Goal: Task Accomplishment & Management: Use online tool/utility

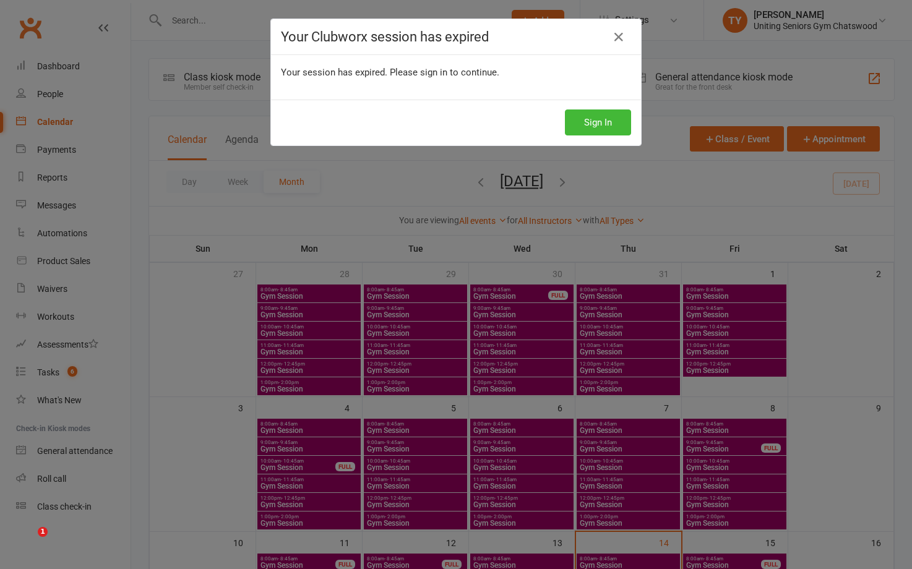
click at [586, 121] on button "Sign In" at bounding box center [598, 122] width 66 height 26
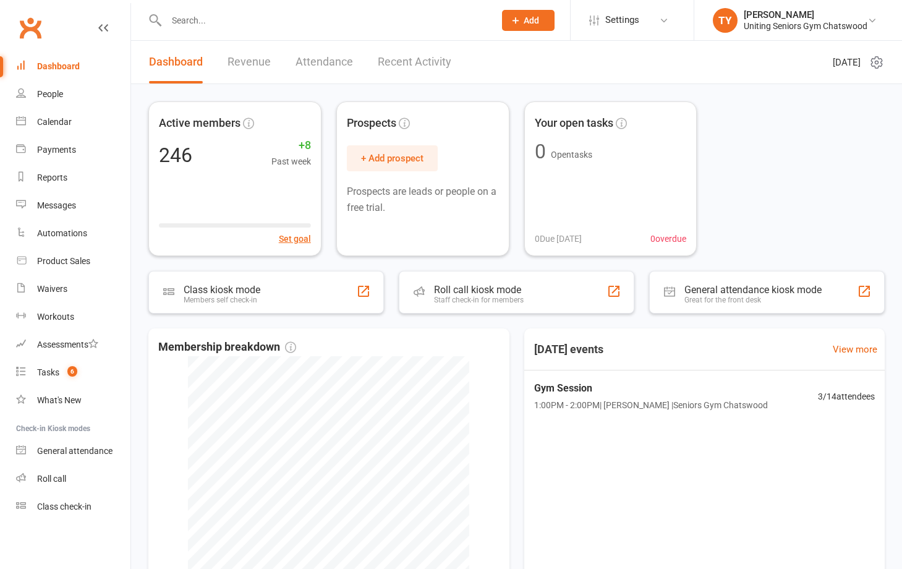
click at [212, 20] on input "text" at bounding box center [324, 20] width 323 height 17
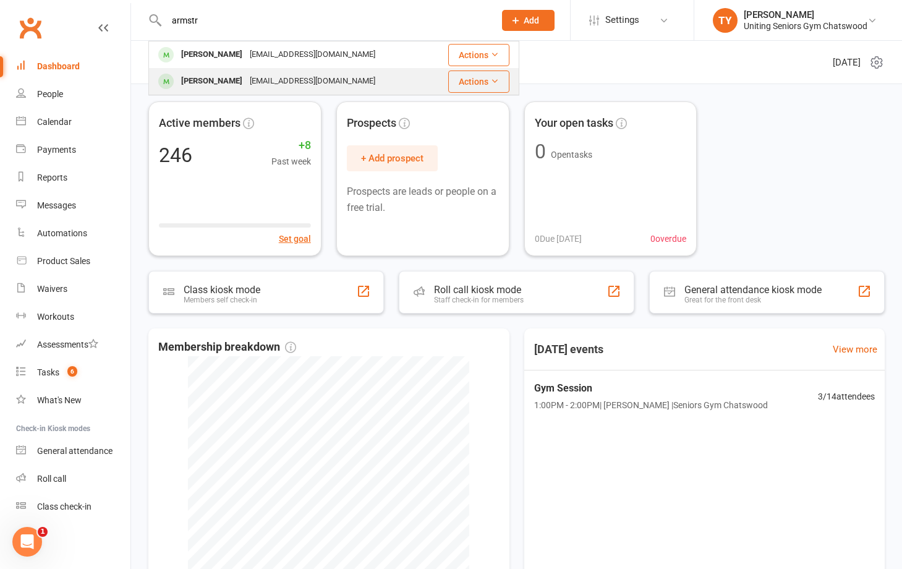
type input "armstr"
click at [241, 79] on div "[PERSON_NAME]" at bounding box center [211, 81] width 69 height 18
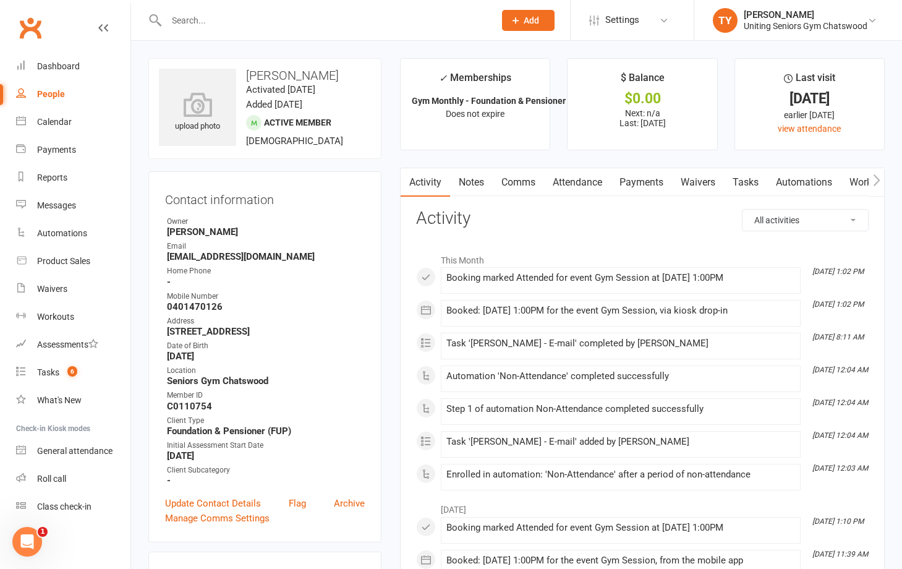
click at [881, 181] on button "button" at bounding box center [876, 182] width 15 height 28
click at [782, 186] on link "Mobile App" at bounding box center [771, 182] width 67 height 28
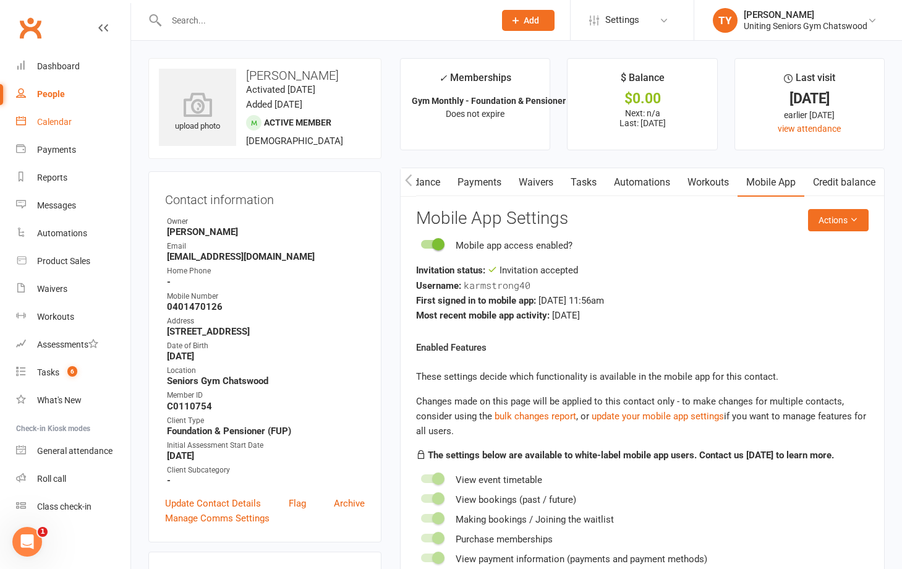
click at [61, 119] on div "Calendar" at bounding box center [54, 122] width 35 height 10
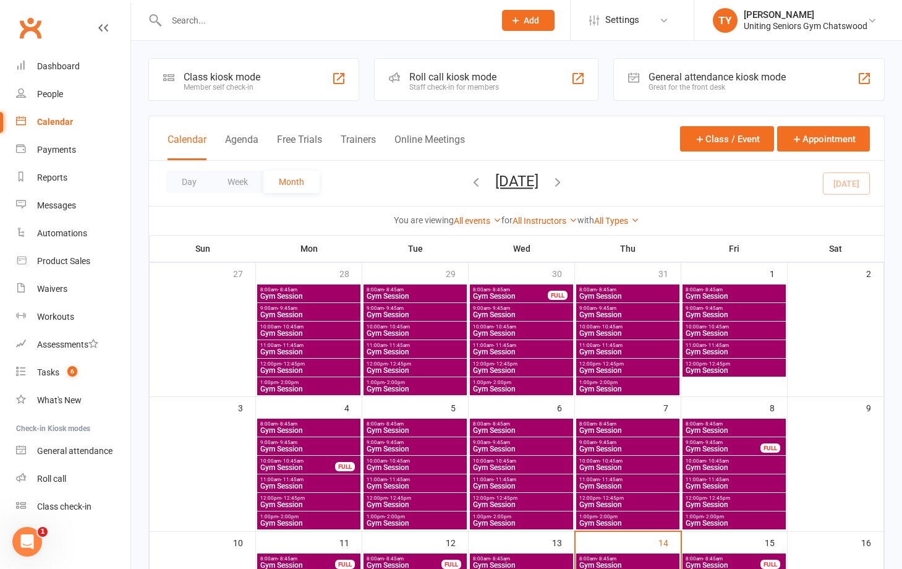
click at [467, 92] on div "Roll call kiosk mode Staff check-in for members" at bounding box center [486, 79] width 224 height 43
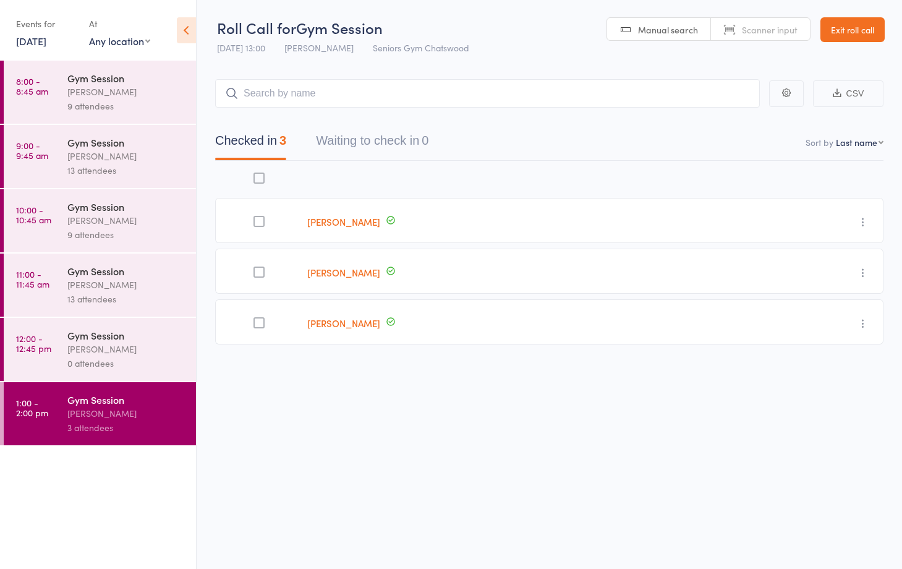
click at [107, 331] on div "Gym Session" at bounding box center [126, 335] width 118 height 14
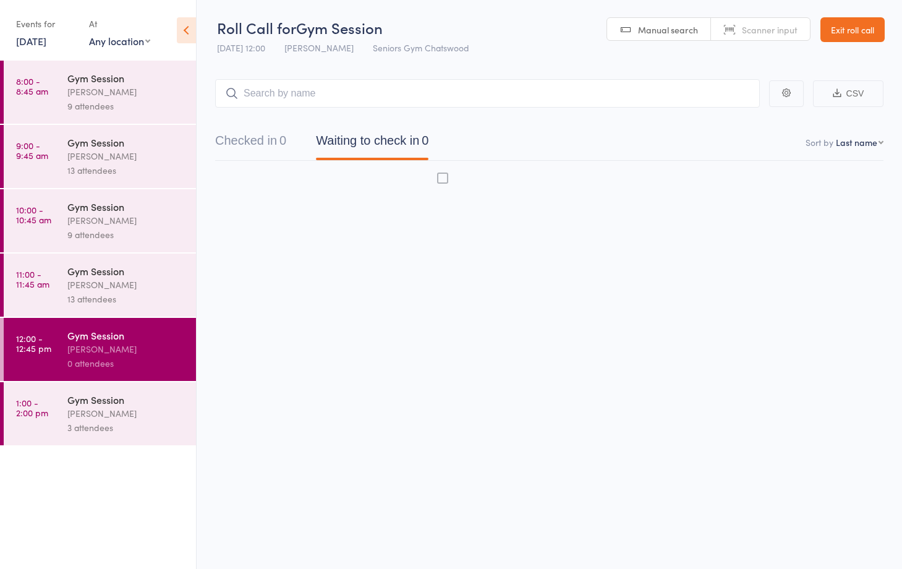
click at [150, 276] on div "Gym Session" at bounding box center [126, 271] width 118 height 14
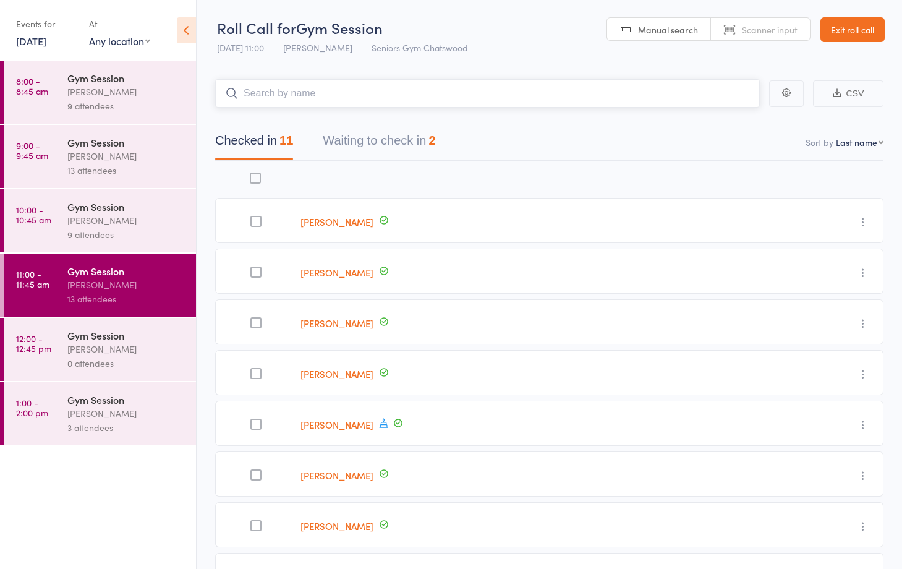
click at [396, 137] on button "Waiting to check in 2" at bounding box center [379, 143] width 113 height 33
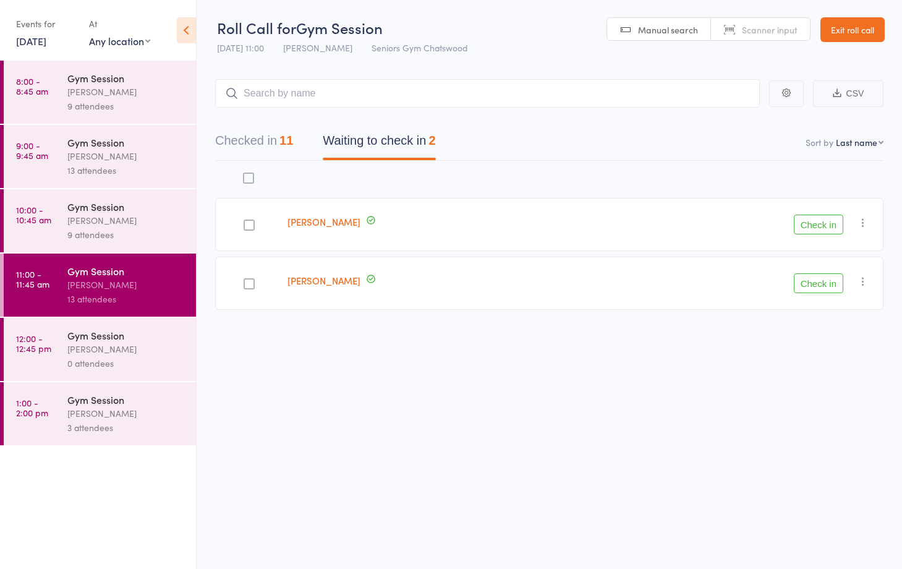
click at [863, 226] on icon "button" at bounding box center [863, 222] width 12 height 12
click at [844, 336] on li "Remove" at bounding box center [819, 330] width 102 height 17
click at [861, 224] on icon "button" at bounding box center [863, 222] width 12 height 12
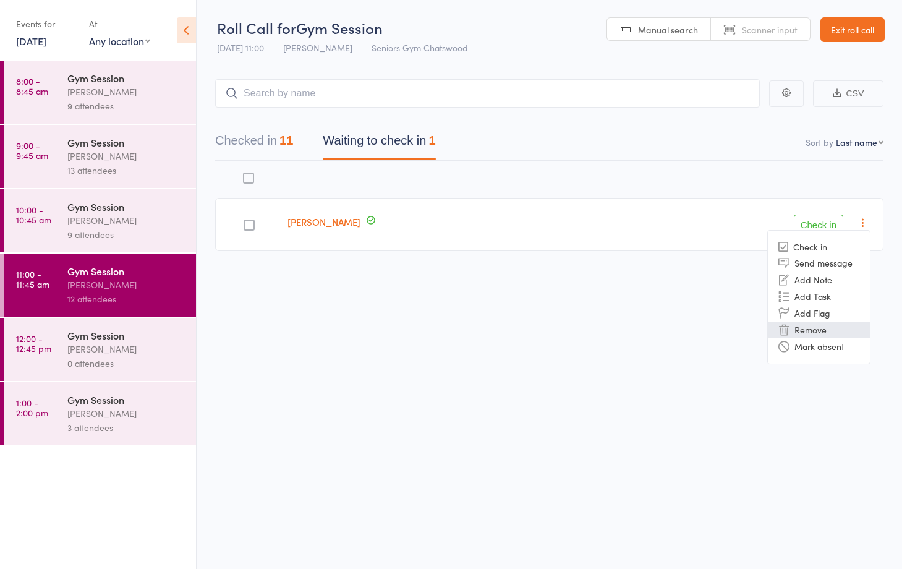
click at [802, 327] on li "Remove" at bounding box center [819, 330] width 102 height 17
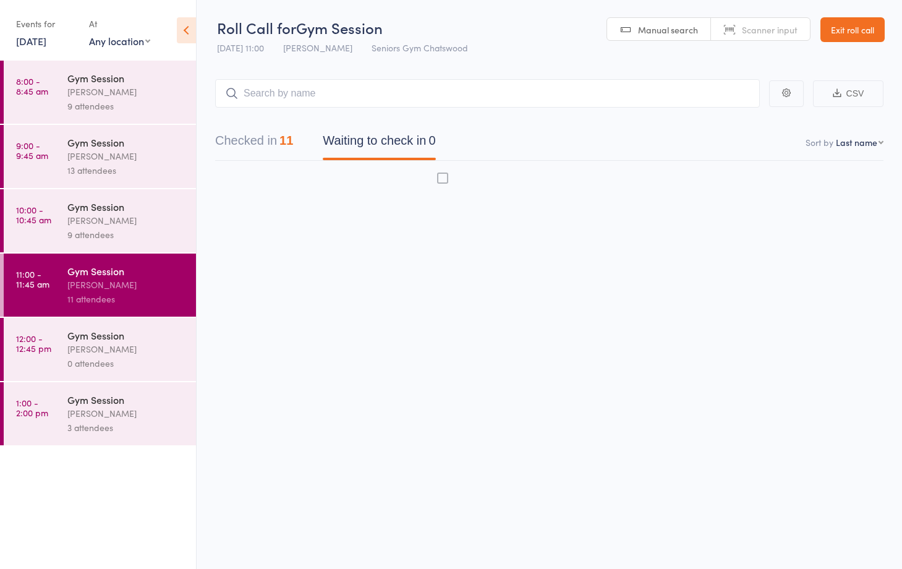
click at [146, 225] on div "[PERSON_NAME]" at bounding box center [126, 220] width 118 height 14
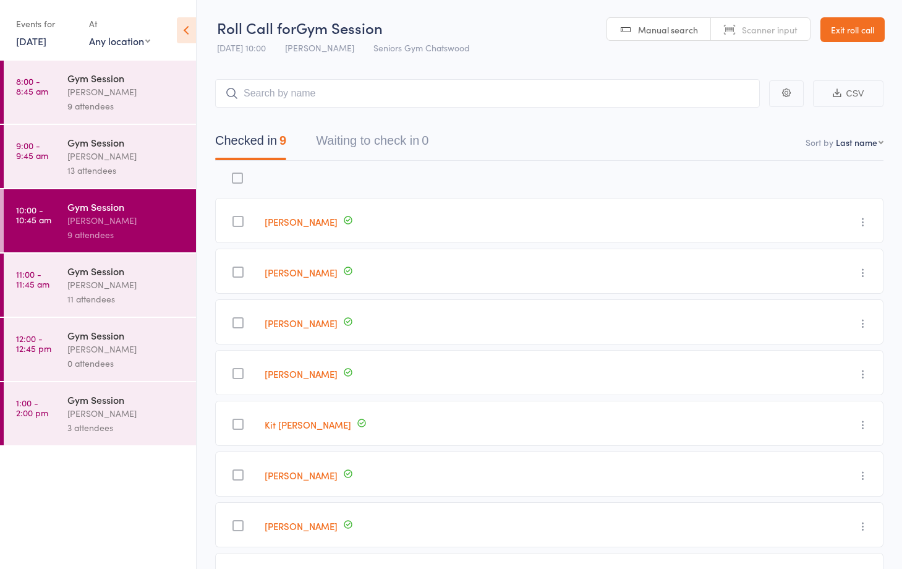
click at [83, 163] on div "13 attendees" at bounding box center [126, 170] width 118 height 14
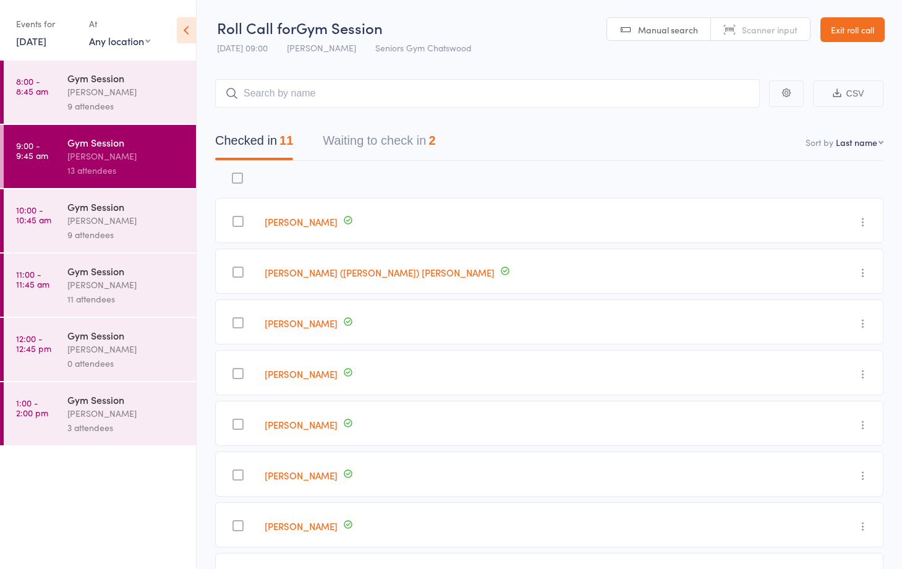
click at [371, 135] on button "Waiting to check in 2" at bounding box center [379, 143] width 113 height 33
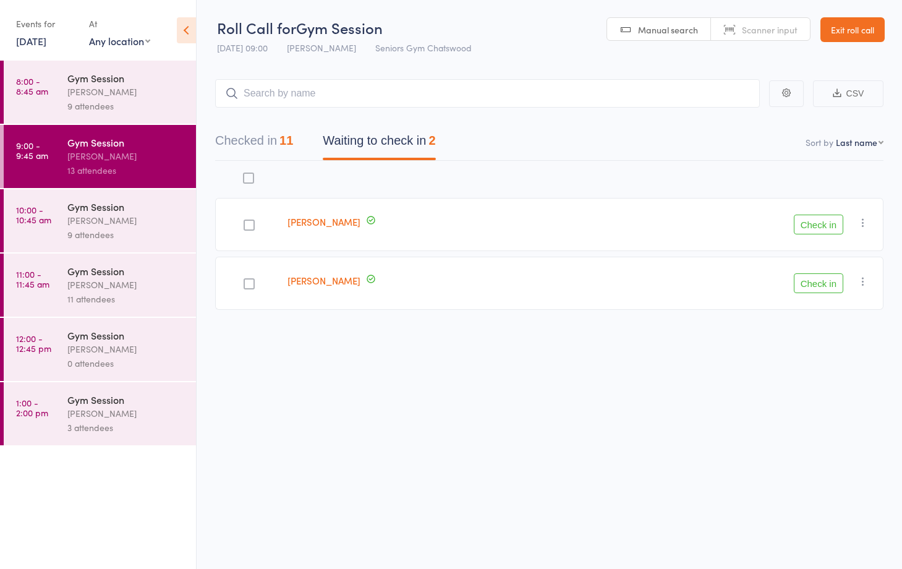
click at [110, 95] on div "[PERSON_NAME]" at bounding box center [126, 92] width 118 height 14
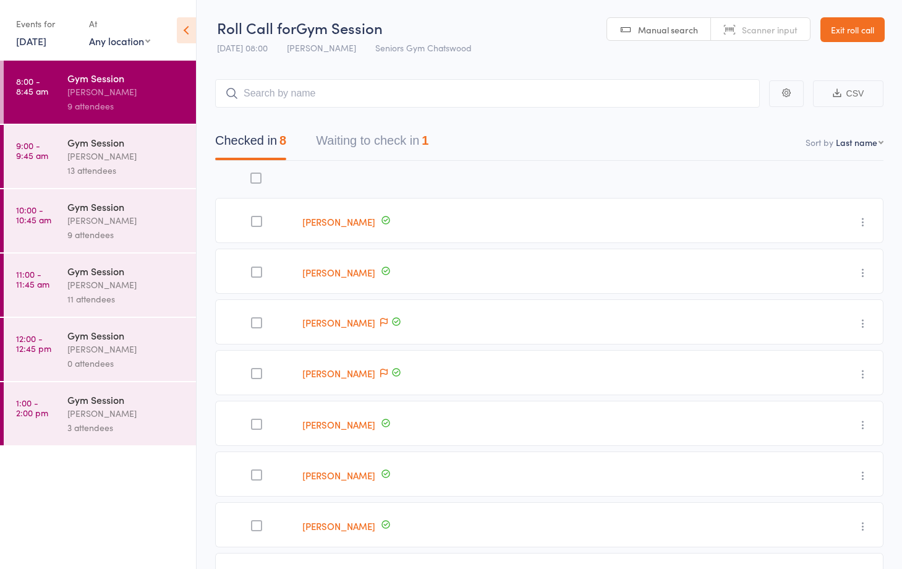
click at [404, 145] on button "Waiting to check in 1" at bounding box center [372, 143] width 113 height 33
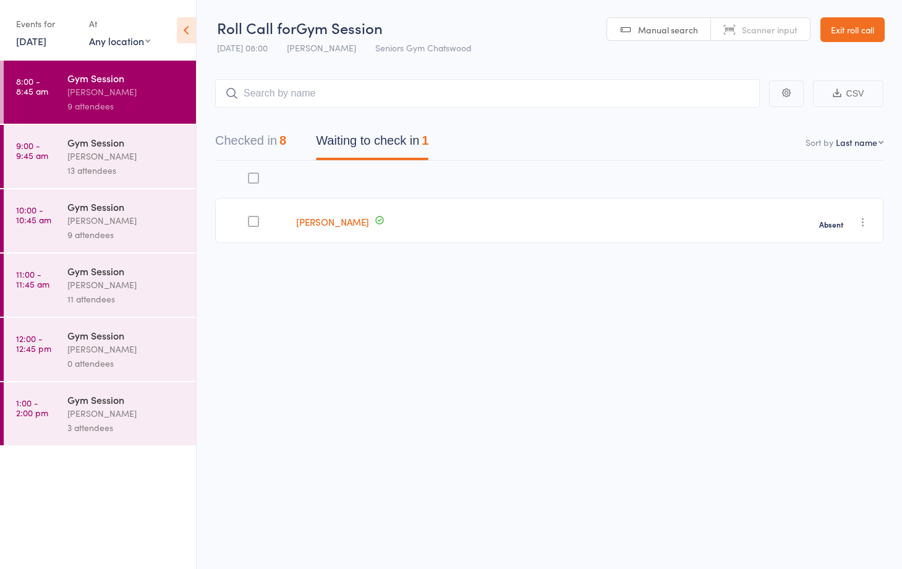
click at [137, 172] on div "13 attendees" at bounding box center [126, 170] width 118 height 14
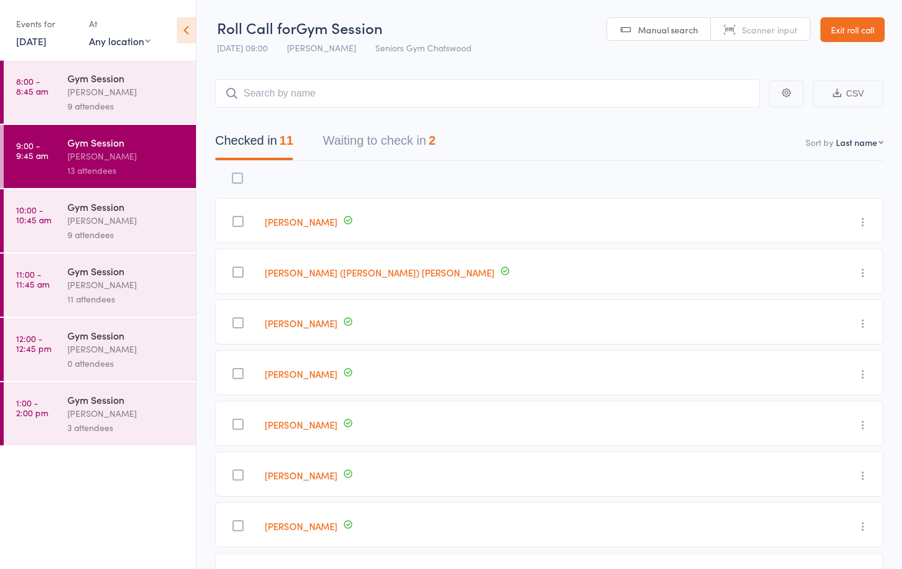
click at [353, 132] on button "Waiting to check in 2" at bounding box center [379, 143] width 113 height 33
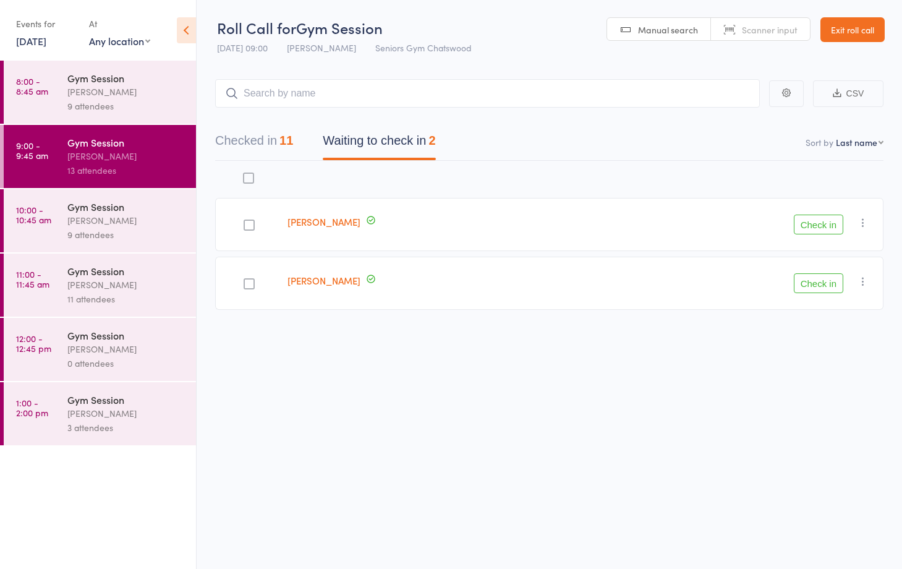
click at [277, 145] on button "Checked in 11" at bounding box center [254, 143] width 78 height 33
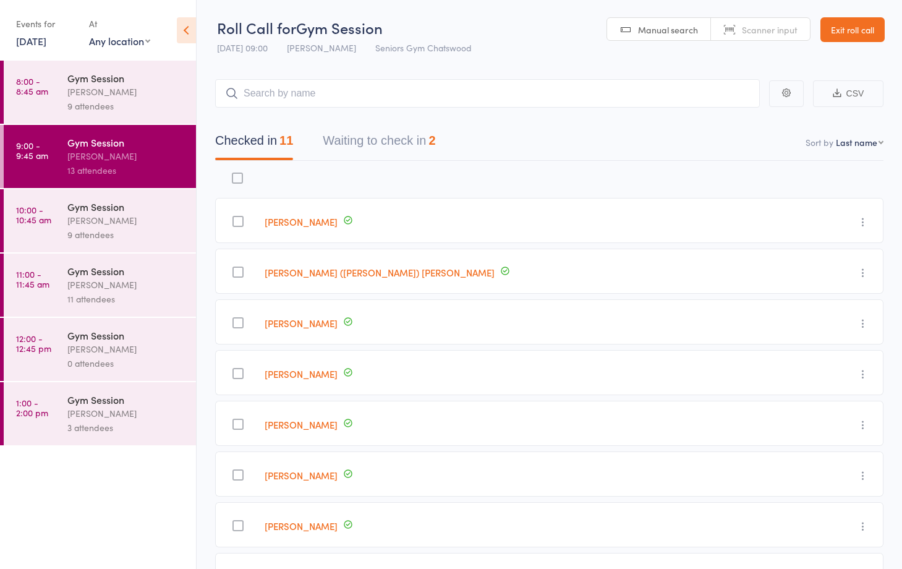
click at [421, 144] on button "Waiting to check in 2" at bounding box center [379, 143] width 113 height 33
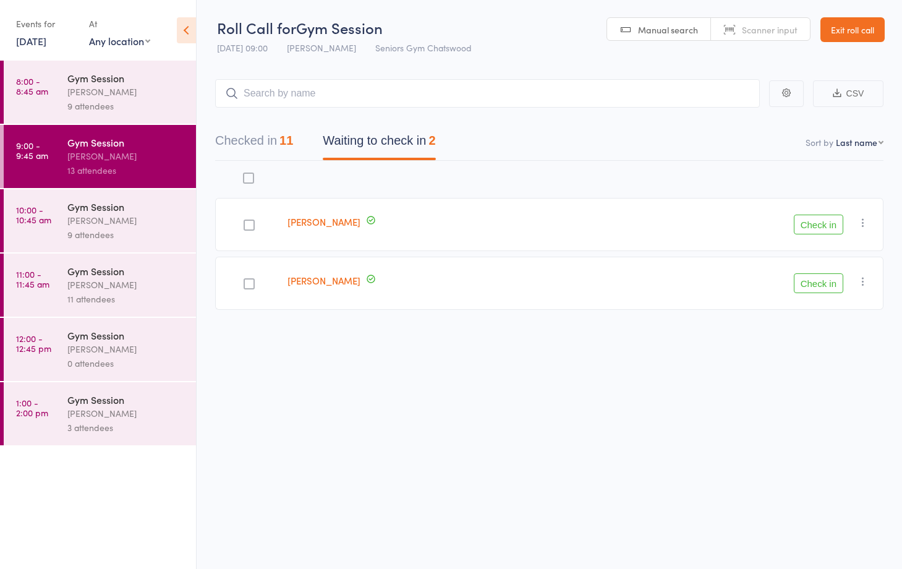
click at [864, 222] on icon "button" at bounding box center [863, 222] width 12 height 12
click at [813, 354] on li "Mark absent" at bounding box center [819, 346] width 102 height 17
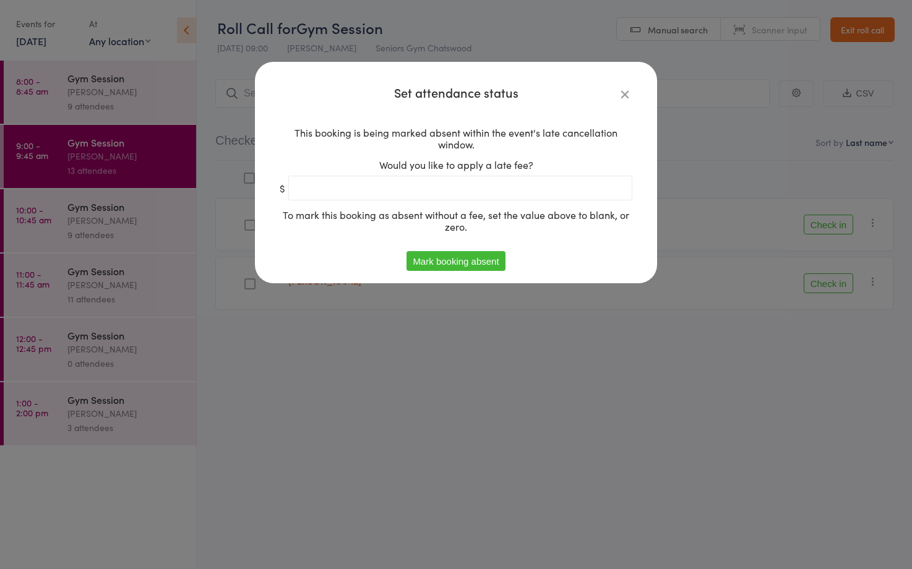
click at [458, 265] on button "Mark booking absent" at bounding box center [455, 261] width 98 height 20
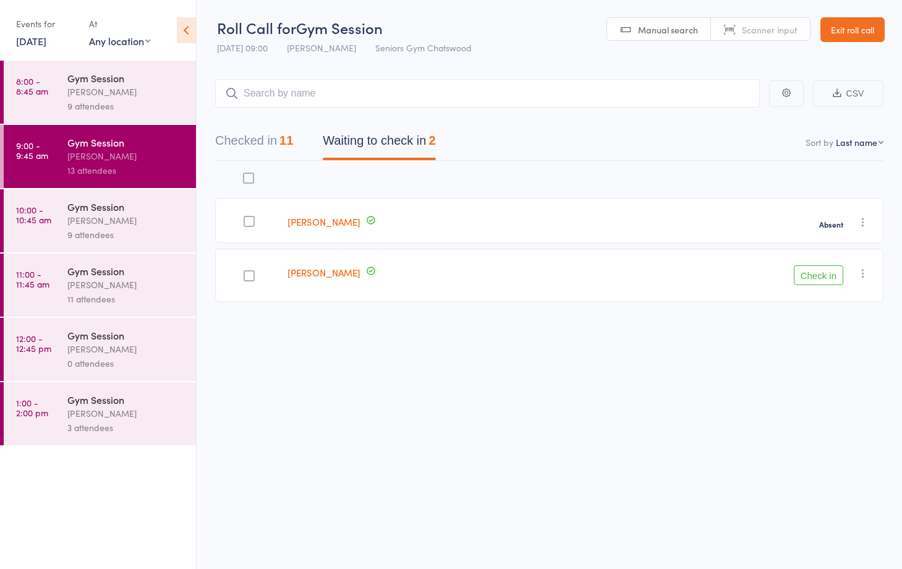
click at [870, 273] on button "button" at bounding box center [863, 273] width 15 height 15
click at [847, 395] on li "Mark absent" at bounding box center [819, 397] width 102 height 17
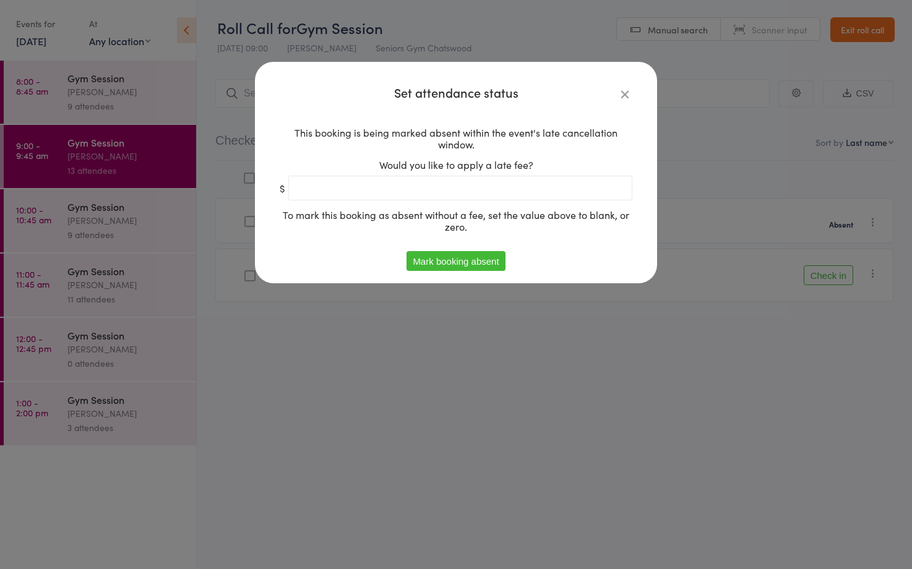
click at [466, 265] on button "Mark booking absent" at bounding box center [455, 261] width 98 height 20
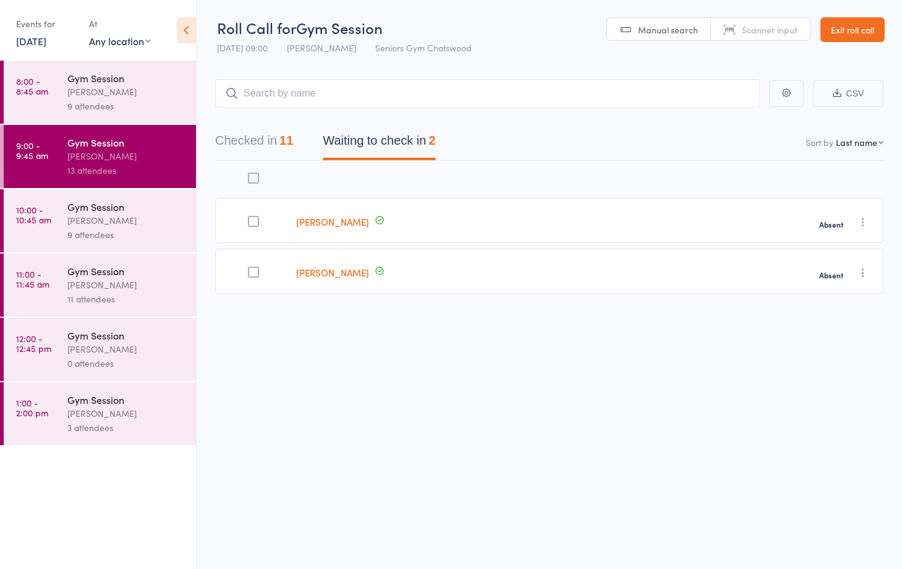
click at [170, 278] on div "[PERSON_NAME]" at bounding box center [126, 285] width 118 height 14
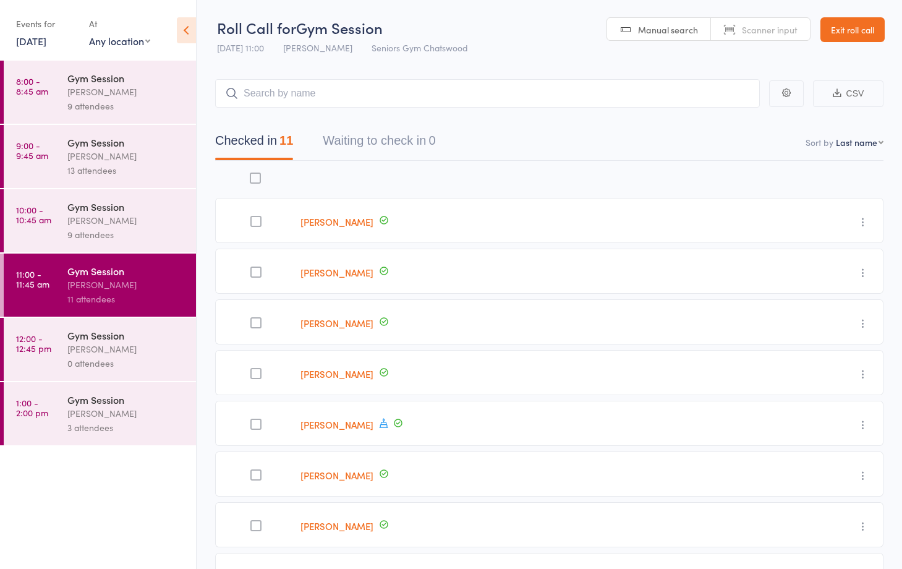
click at [98, 231] on div "9 attendees" at bounding box center [126, 235] width 118 height 14
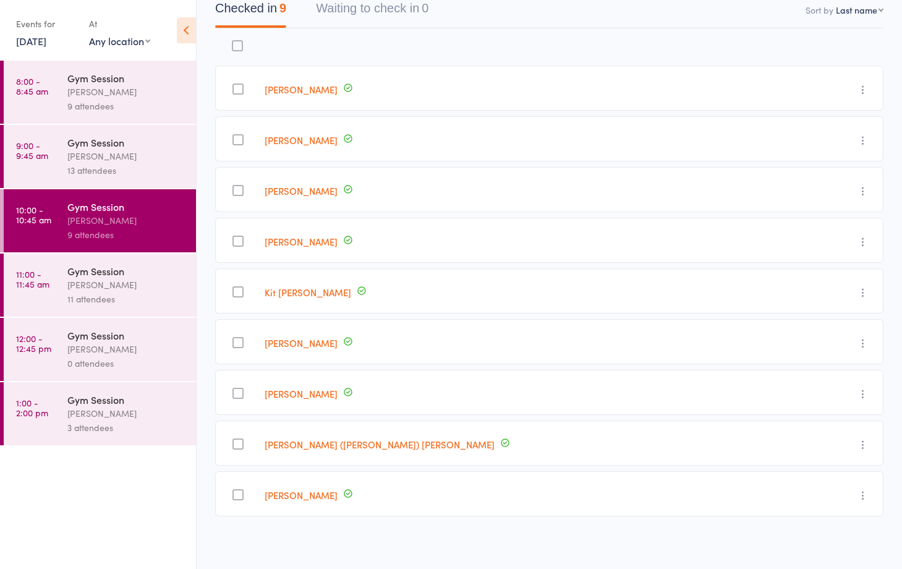
scroll to position [135, 0]
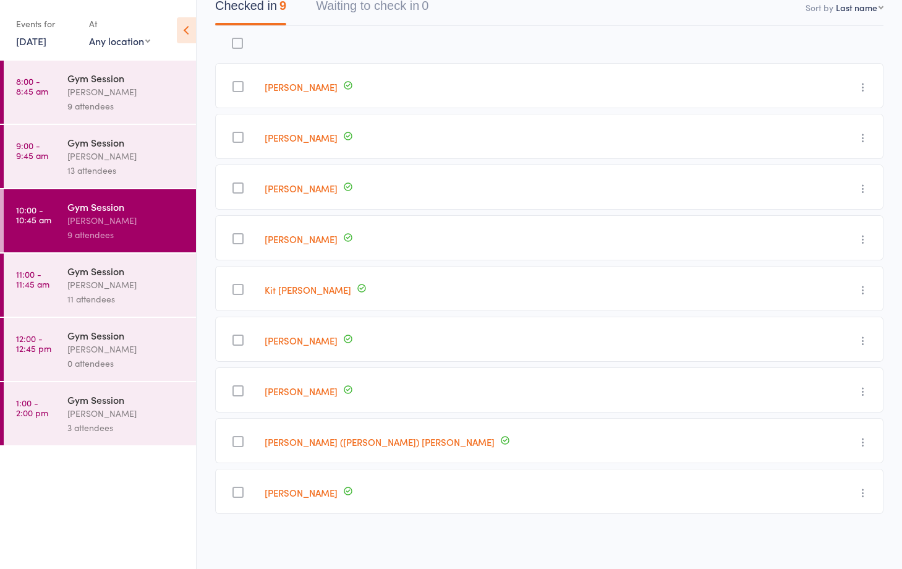
click at [138, 297] on div "11 attendees" at bounding box center [126, 299] width 118 height 14
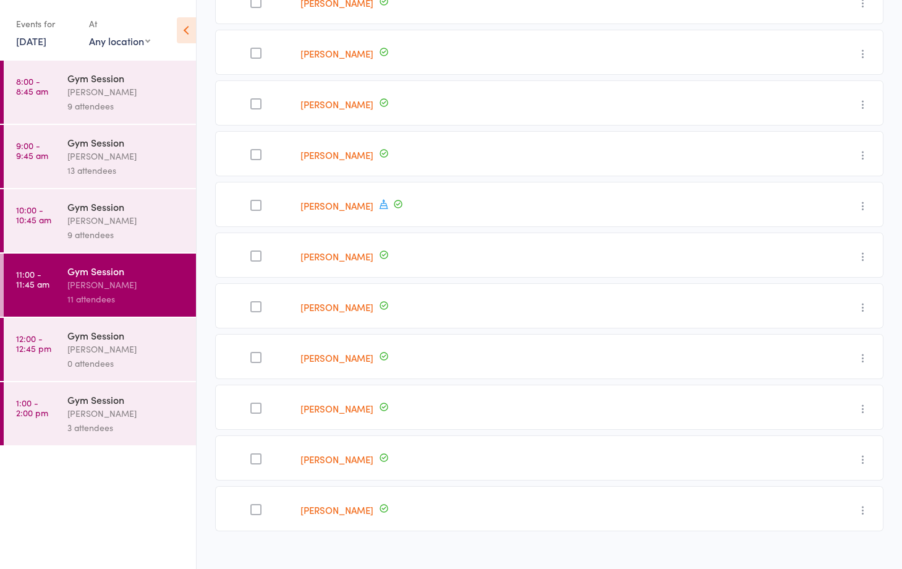
scroll to position [236, 0]
